Goal: Task Accomplishment & Management: Manage account settings

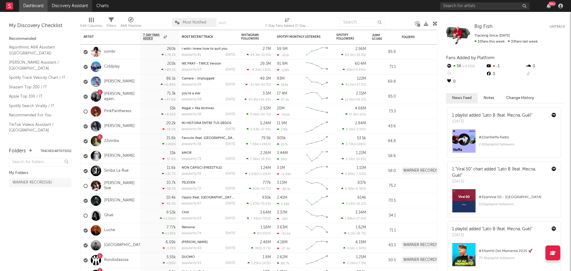
click at [86, 7] on link "Discovery Assistant" at bounding box center [70, 6] width 45 height 12
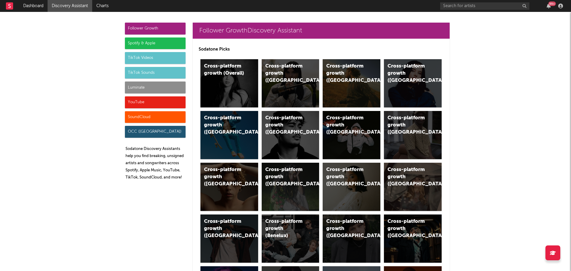
click at [145, 45] on div "Spotify & Apple" at bounding box center [155, 43] width 61 height 12
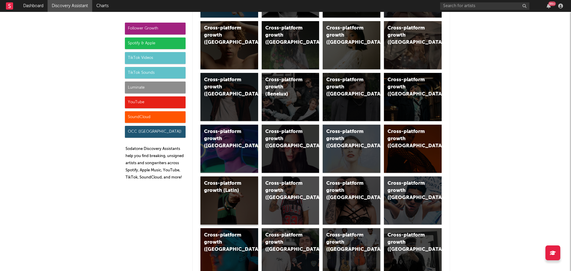
scroll to position [179, 0]
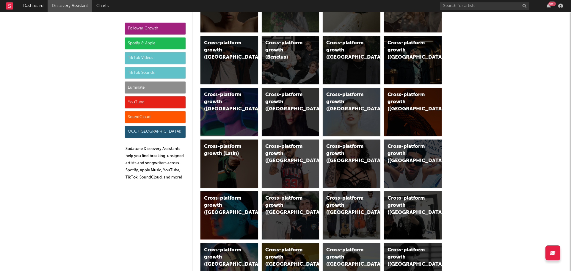
click at [138, 131] on div "OCC (UK)" at bounding box center [155, 132] width 61 height 12
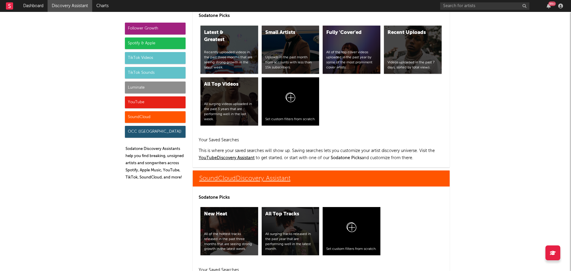
scroll to position [3214, 0]
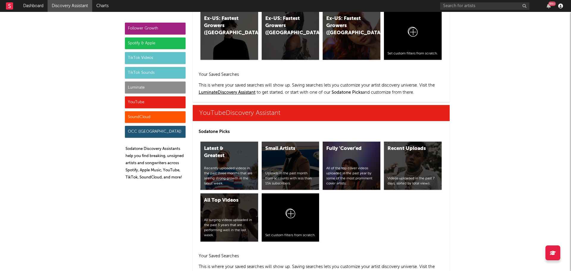
click at [560, 7] on icon "button" at bounding box center [560, 6] width 5 height 5
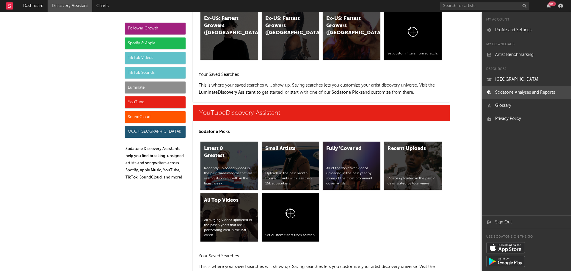
click at [509, 94] on link "Sodatone Analyses and Reports" at bounding box center [526, 92] width 89 height 13
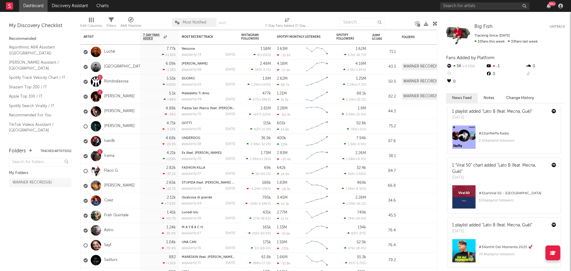
scroll to position [6, 0]
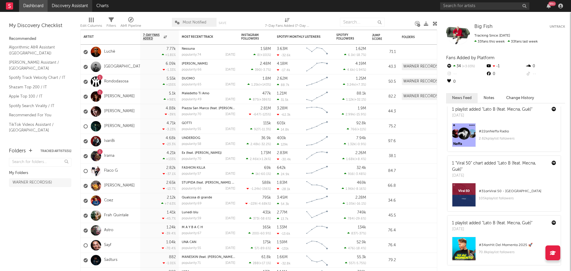
click at [77, 6] on link "Discovery Assistant" at bounding box center [70, 6] width 45 height 12
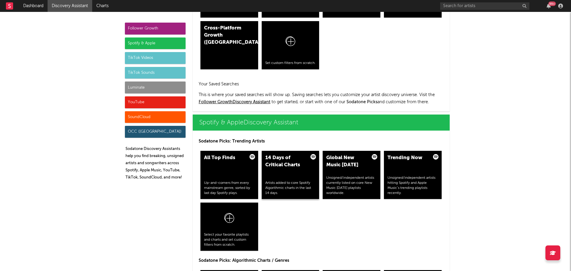
scroll to position [506, 0]
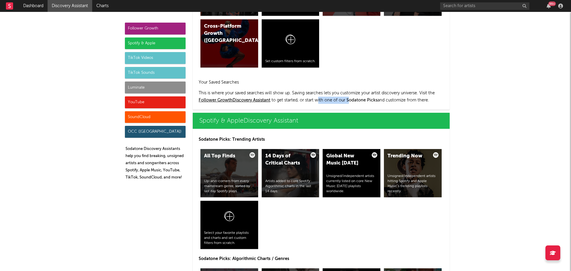
drag, startPoint x: 326, startPoint y: 98, endPoint x: 350, endPoint y: 100, distance: 24.8
click at [350, 100] on p "This is where your saved searches will show up. Saving searches lets you custom…" at bounding box center [321, 97] width 245 height 14
click at [371, 99] on span "Sodatone Picks" at bounding box center [362, 100] width 31 height 4
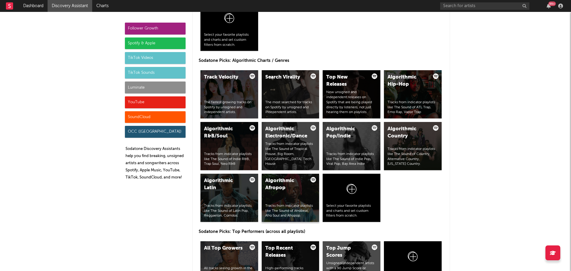
scroll to position [714, 0]
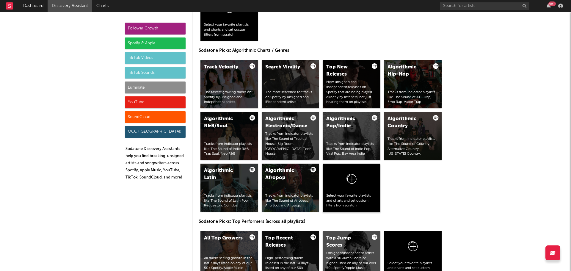
click at [343, 178] on div at bounding box center [351, 180] width 51 height 26
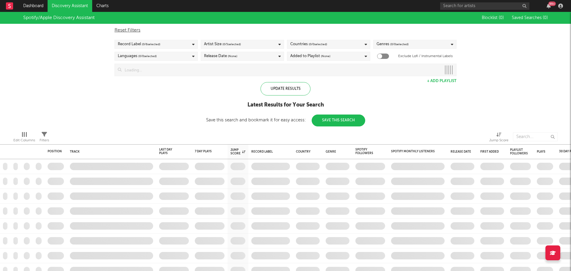
drag, startPoint x: 403, startPoint y: 86, endPoint x: 416, endPoint y: 85, distance: 13.1
click at [417, 85] on div "Spotify/Apple Discovery Assistant Blocklist ( 0 ) Saved Searches ( 0 ) Reset Fi…" at bounding box center [285, 69] width 571 height 115
click at [434, 87] on div "Spotify/Apple Discovery Assistant Blocklist ( 0 ) Saved Searches ( 0 ) Reset Fi…" at bounding box center [285, 69] width 571 height 115
click at [99, 5] on link "Charts" at bounding box center [102, 6] width 21 height 12
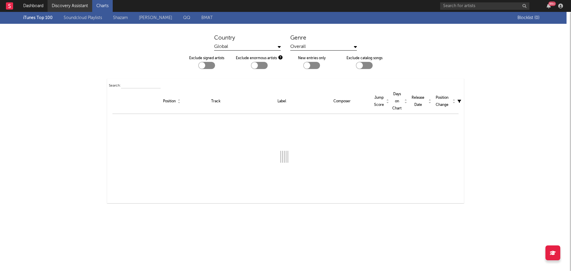
click at [64, 3] on link "Discovery Assistant" at bounding box center [70, 6] width 45 height 12
checkbox input "true"
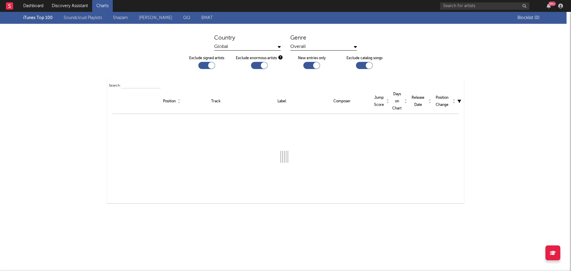
checkbox input "true"
click at [76, 8] on link "Discovery Assistant" at bounding box center [70, 6] width 45 height 12
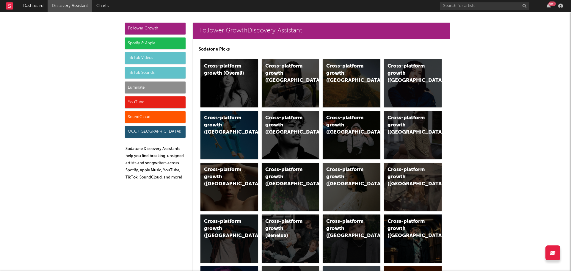
click at [140, 43] on div "Spotify & Apple" at bounding box center [155, 43] width 61 height 12
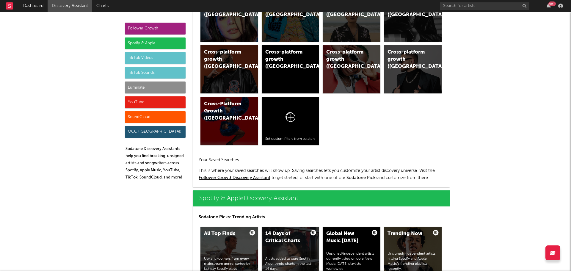
scroll to position [595, 0]
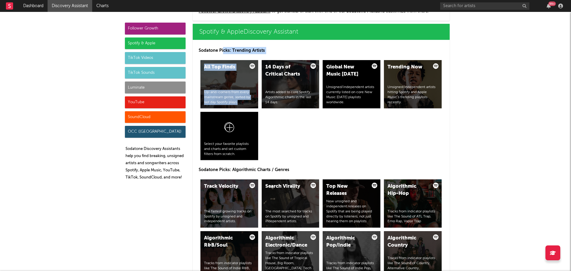
drag, startPoint x: 222, startPoint y: 50, endPoint x: 290, endPoint y: 54, distance: 68.5
click at [289, 54] on p "Sodatone Picks: Trending Artists" at bounding box center [321, 50] width 245 height 7
click at [291, 49] on p "Sodatone Picks: Trending Artists" at bounding box center [321, 50] width 245 height 7
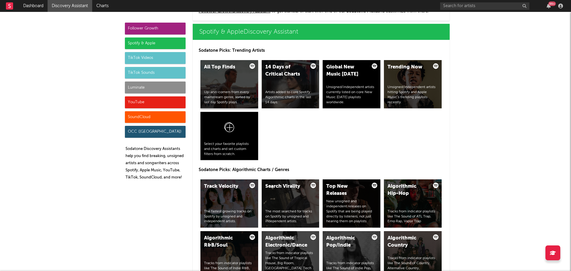
click at [229, 83] on div "All Top Finds Up-and-comers from every mainstream genre, sorted by last day Spo…" at bounding box center [230, 84] width 58 height 48
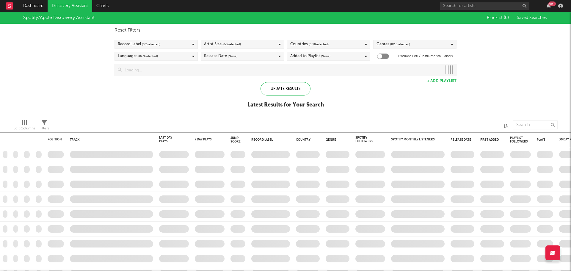
checkbox input "true"
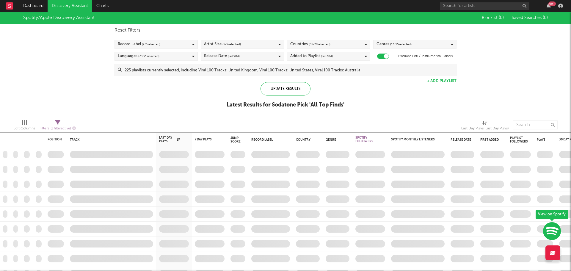
click at [215, 45] on div "Artist Size ( 5 / 5 selected)" at bounding box center [222, 44] width 37 height 7
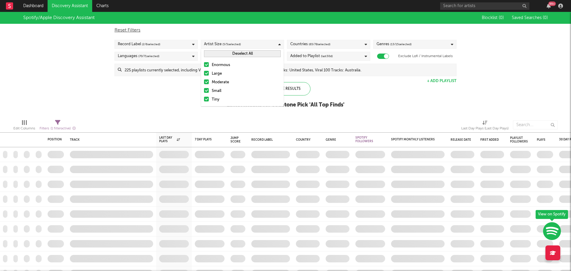
click at [216, 42] on div "Artist Size ( 5 / 5 selected)" at bounding box center [222, 44] width 37 height 7
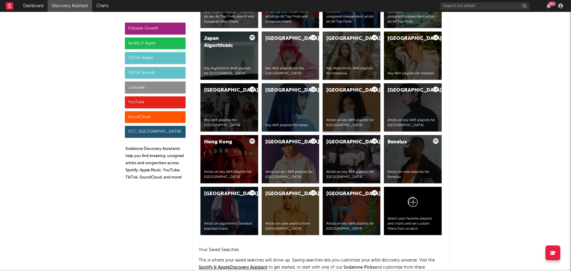
scroll to position [1160, 0]
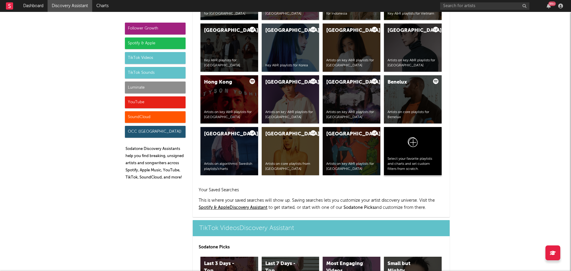
click at [414, 157] on div "Select your favorite playlists and charts and set custom filters from scratch." at bounding box center [413, 164] width 51 height 15
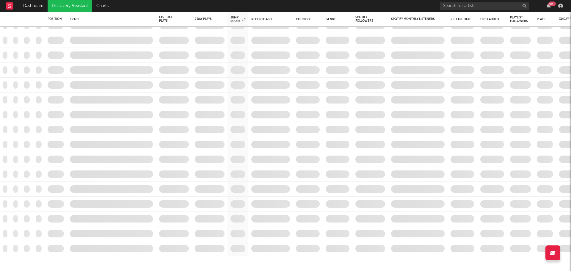
click at [557, 256] on div at bounding box center [553, 252] width 15 height 15
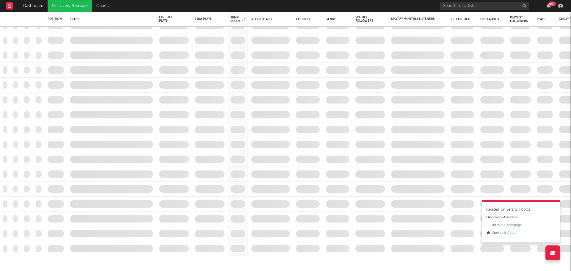
click at [487, 217] on div "Discovery Assistant" at bounding box center [501, 217] width 31 height 5
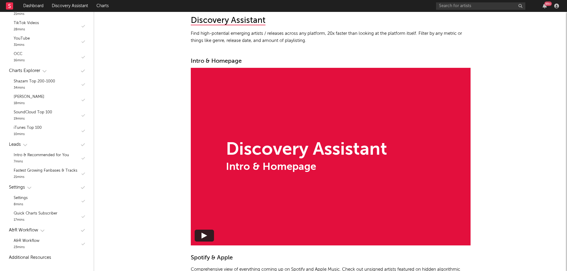
scroll to position [392, 0]
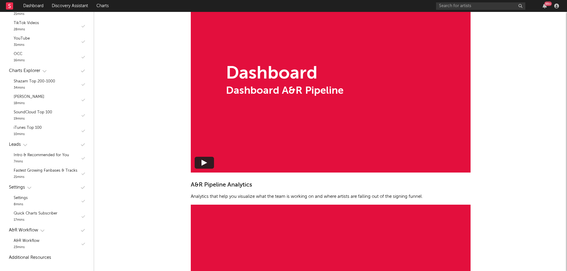
scroll to position [805, 0]
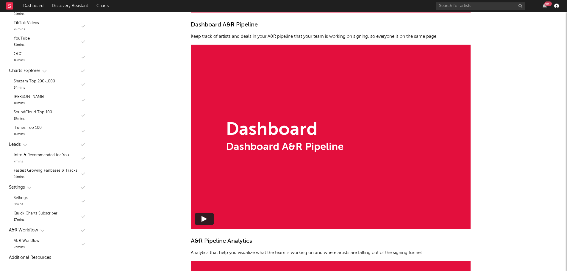
click at [555, 7] on icon "button" at bounding box center [556, 6] width 5 height 5
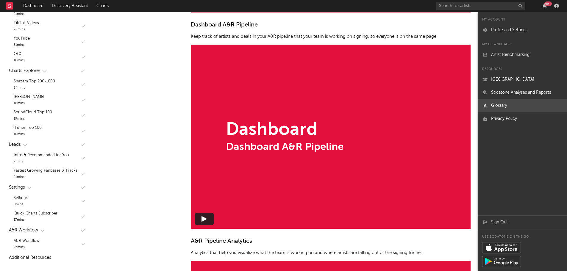
click at [503, 103] on link "Glossary" at bounding box center [522, 105] width 89 height 13
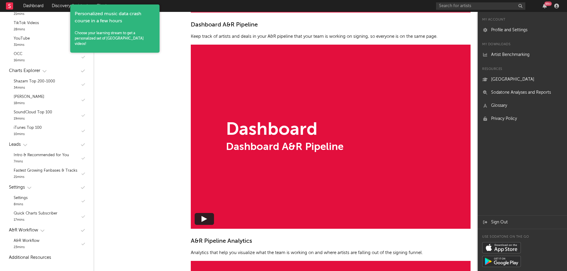
click at [553, 4] on div at bounding box center [556, 6] width 9 height 5
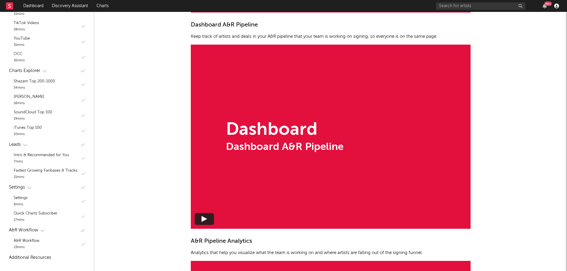
click at [555, 5] on icon "button" at bounding box center [556, 6] width 5 height 5
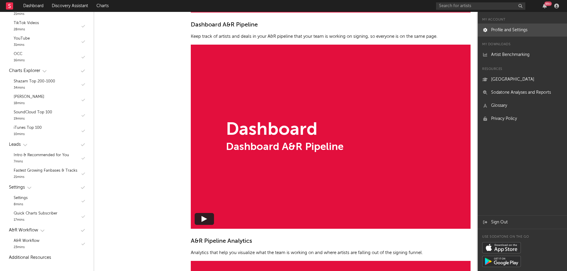
click at [503, 24] on link "Profile and Settings" at bounding box center [522, 30] width 89 height 13
select select "recorded_music"
select select "marketing"
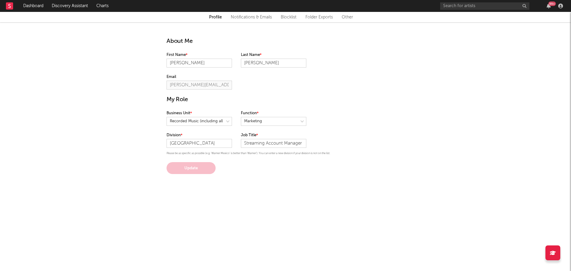
click at [314, 16] on link "Folder Exports" at bounding box center [319, 17] width 27 height 7
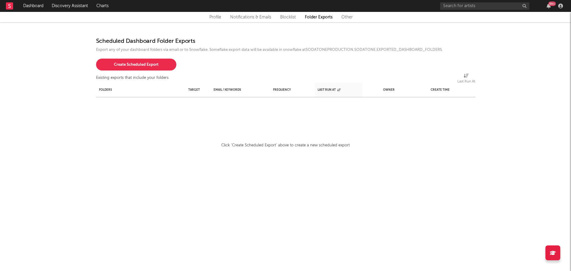
click at [347, 18] on link "Other" at bounding box center [347, 17] width 11 height 7
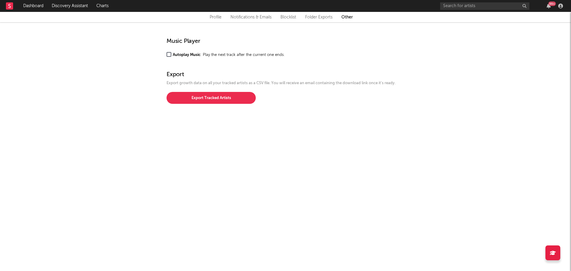
click at [260, 21] on div "Profile Notifications & Emails Blocklist Folder Exports Other" at bounding box center [285, 17] width 571 height 10
click at [256, 15] on link "Notifications & Emails" at bounding box center [251, 17] width 41 height 7
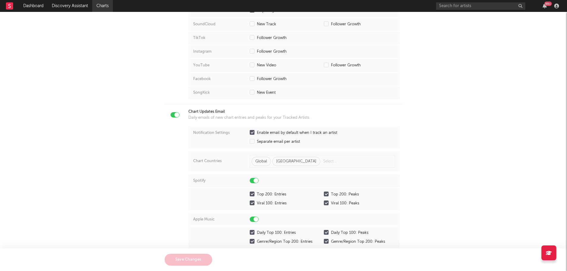
scroll to position [666, 0]
